Goal: Transaction & Acquisition: Obtain resource

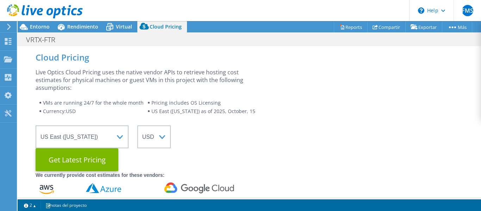
select select "USEast"
select select "USD"
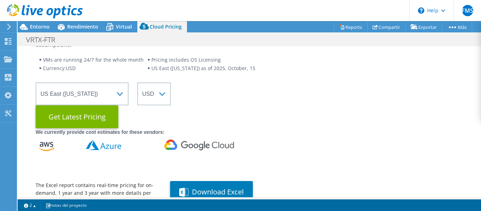
scroll to position [66, 0]
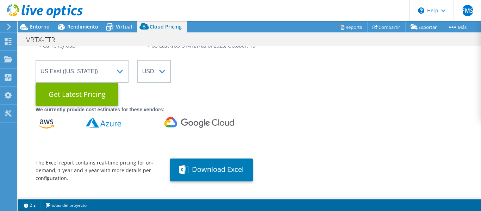
click at [286, 84] on div "Live Optics Cloud Pricing uses the native vendor APIs to retrieve hosting cost …" at bounding box center [250, 93] width 428 height 180
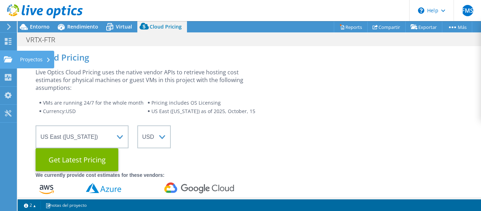
click at [30, 61] on div "Proyectos" at bounding box center [36, 60] width 38 height 18
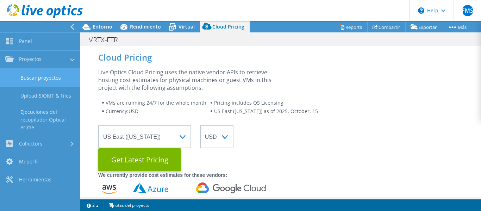
click at [33, 75] on link "Buscar proyectos" at bounding box center [40, 78] width 80 height 18
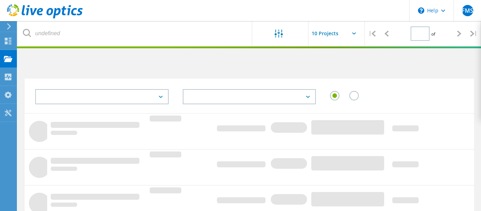
type input "1"
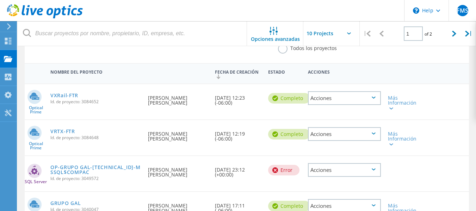
scroll to position [59, 0]
click at [69, 93] on link "VXRail-FTR" at bounding box center [64, 95] width 28 height 5
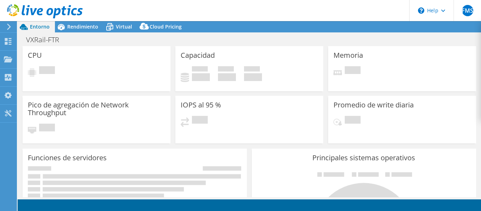
select select "USD"
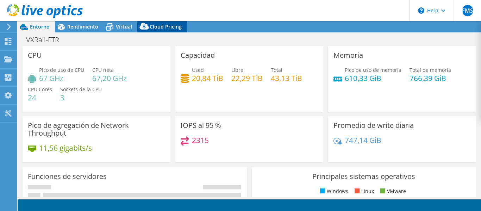
click at [153, 25] on span "Cloud Pricing" at bounding box center [166, 26] width 32 height 7
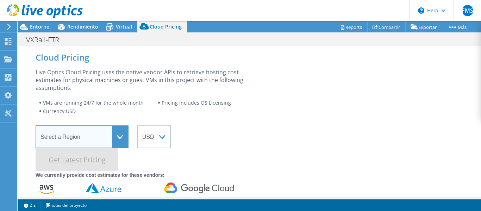
click at [88, 142] on select "Select a Region Asia Pacific (Hong Kong) Asia Pacific (Mumbai) Asia Pacific (Se…" at bounding box center [82, 136] width 93 height 23
select select "USEast"
click at [36, 125] on select "Select a Region Asia Pacific (Hong Kong) Asia Pacific (Mumbai) Asia Pacific (Se…" at bounding box center [82, 136] width 93 height 23
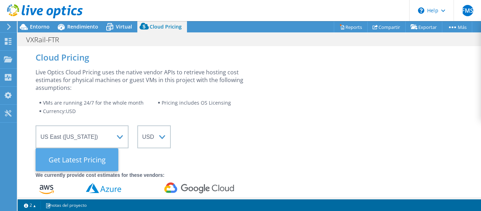
click at [72, 162] on Latest "Get Latest Pricing" at bounding box center [77, 159] width 83 height 23
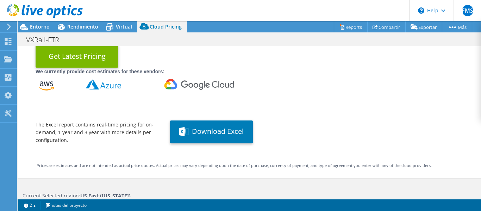
scroll to position [104, 0]
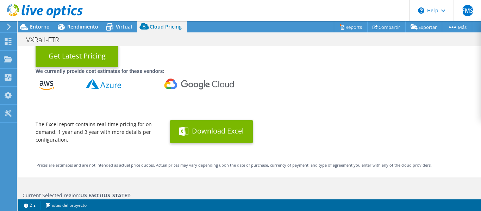
click at [209, 136] on button "Download Excel" at bounding box center [211, 131] width 83 height 23
